Goal: Check status: Check status

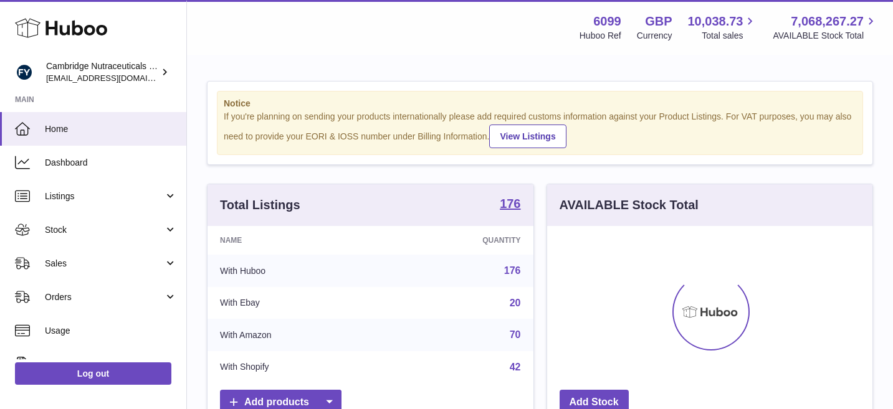
scroll to position [194, 325]
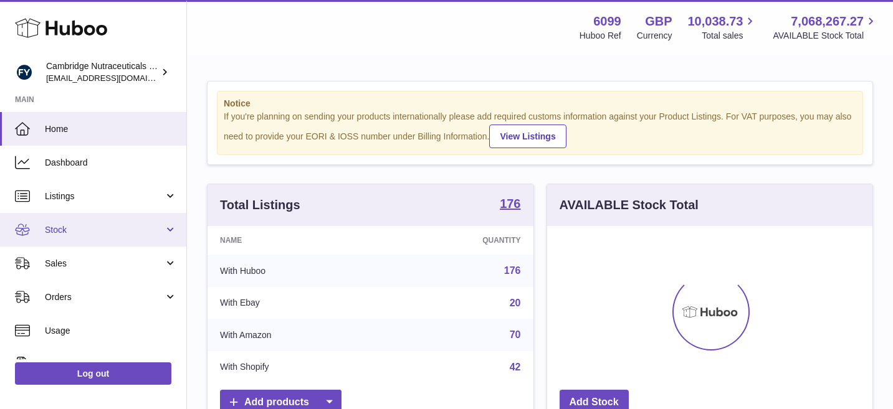
click at [133, 231] on span "Stock" at bounding box center [104, 230] width 119 height 12
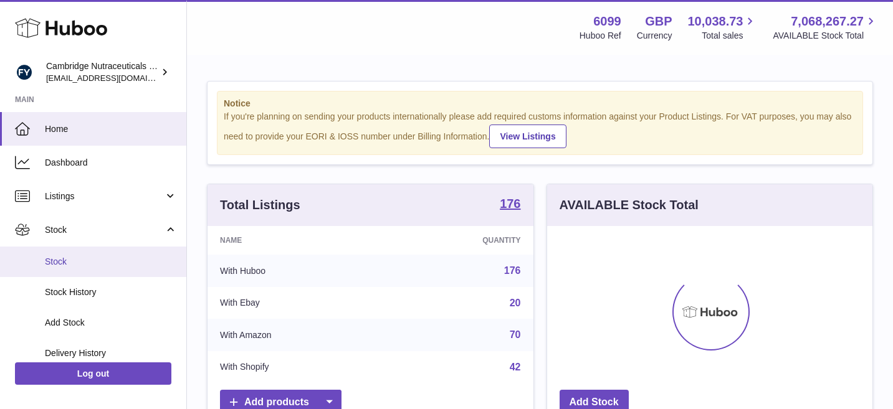
click at [125, 262] on span "Stock" at bounding box center [111, 262] width 132 height 12
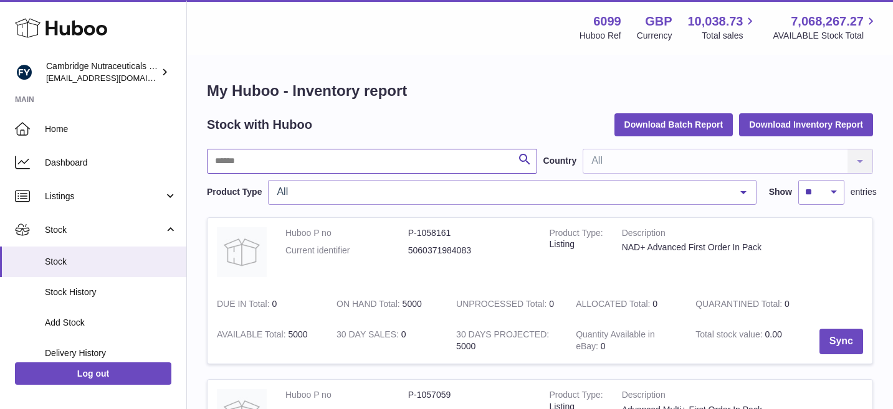
click at [288, 161] on input "text" at bounding box center [372, 161] width 330 height 25
type input "******"
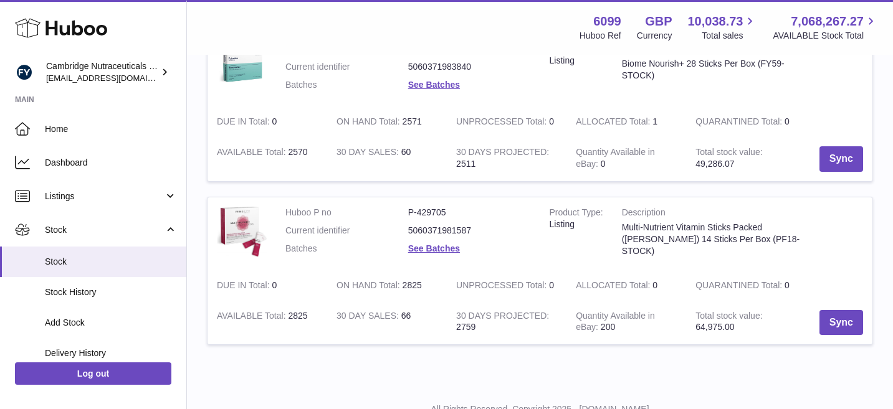
scroll to position [184, 0]
click at [447, 246] on link "See Batches" at bounding box center [434, 248] width 52 height 10
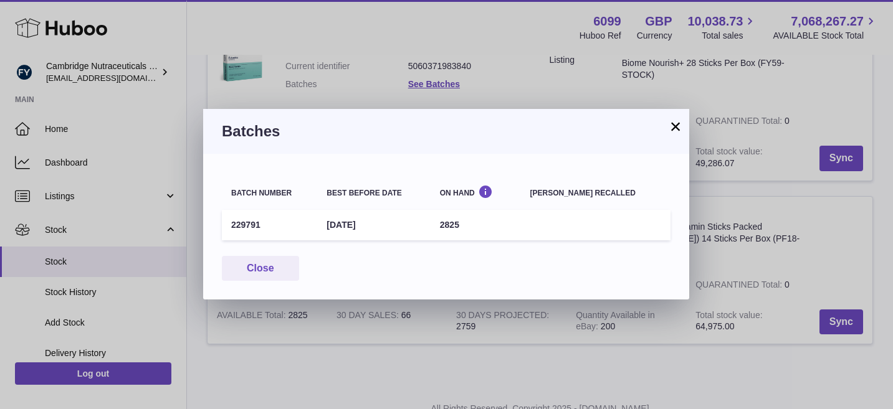
click at [673, 130] on button "×" at bounding box center [675, 126] width 15 height 15
